Goal: Find specific page/section: Find specific page/section

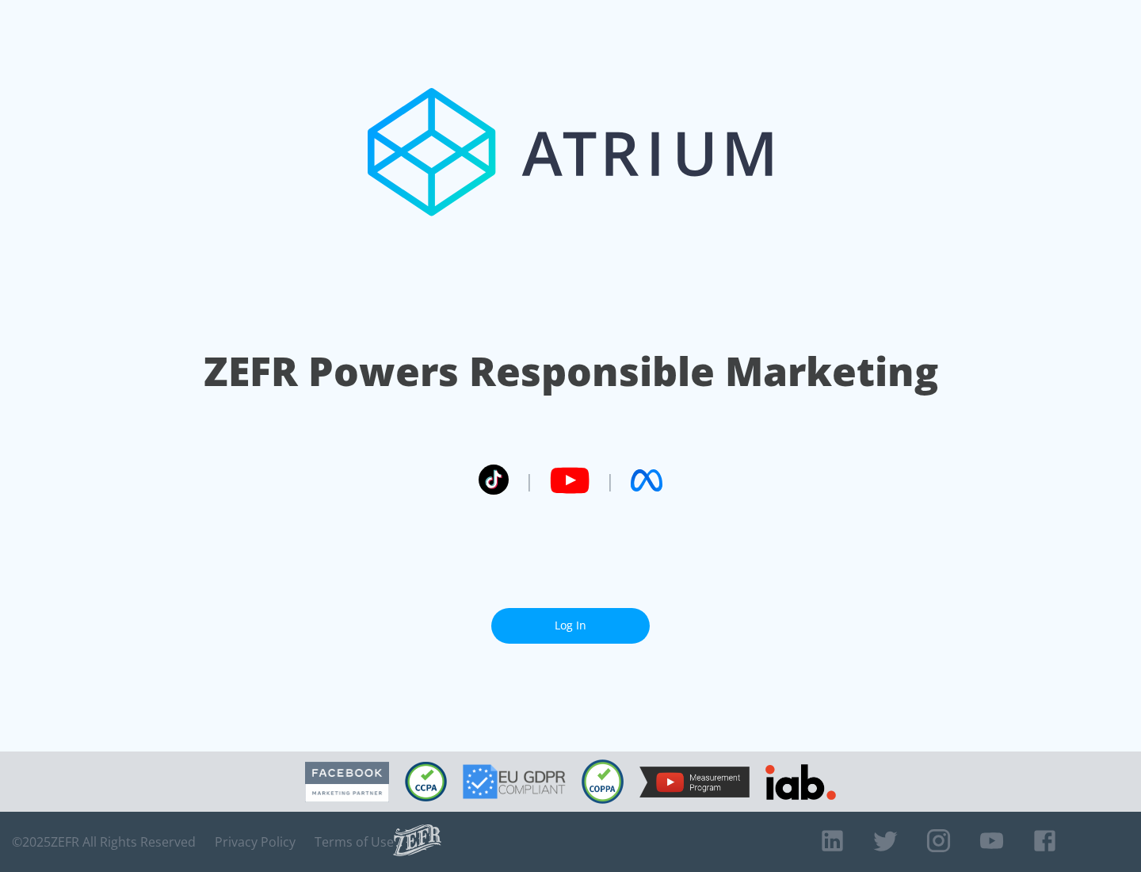
click at [571, 619] on link "Log In" at bounding box center [570, 626] width 159 height 36
